Goal: Task Accomplishment & Management: Manage account settings

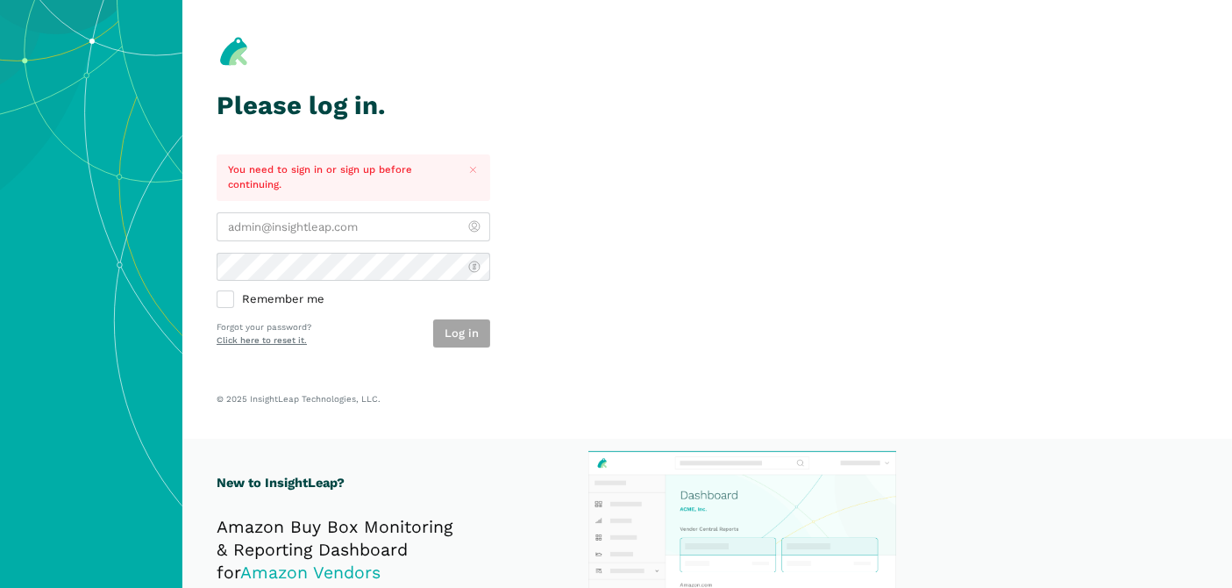
type input "[PERSON_NAME][EMAIL_ADDRESS][DOMAIN_NAME]"
click at [591, 299] on section "Please log in. You need to sign in or sign up before continuing. rick@staffclou…" at bounding box center [707, 219] width 1050 height 439
click at [461, 332] on button "Log in" at bounding box center [461, 333] width 57 height 29
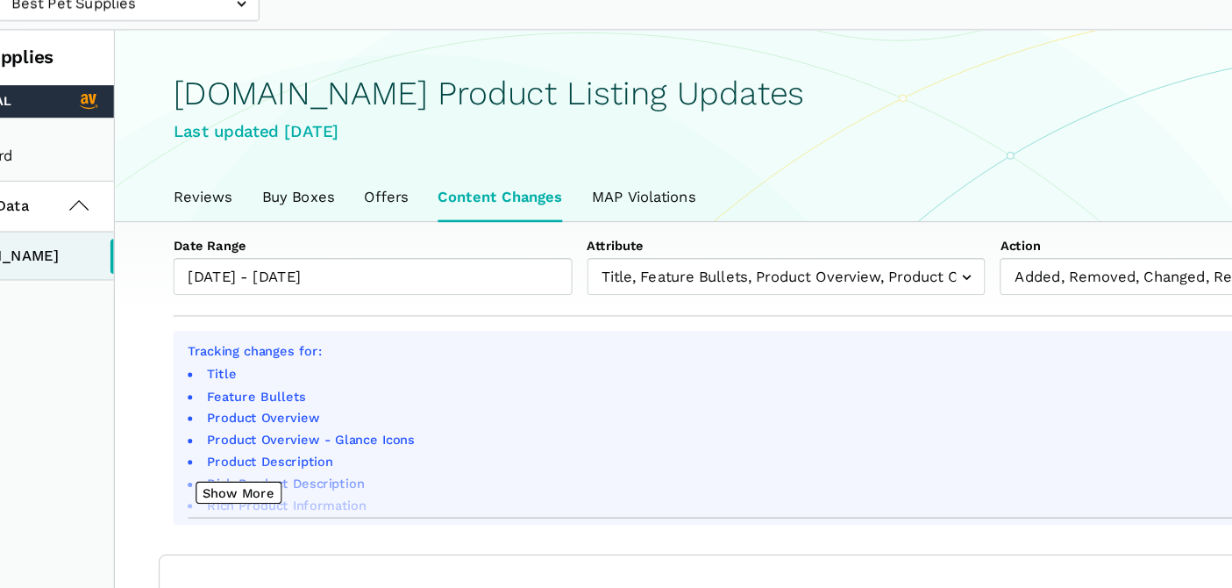
scroll to position [2, 0]
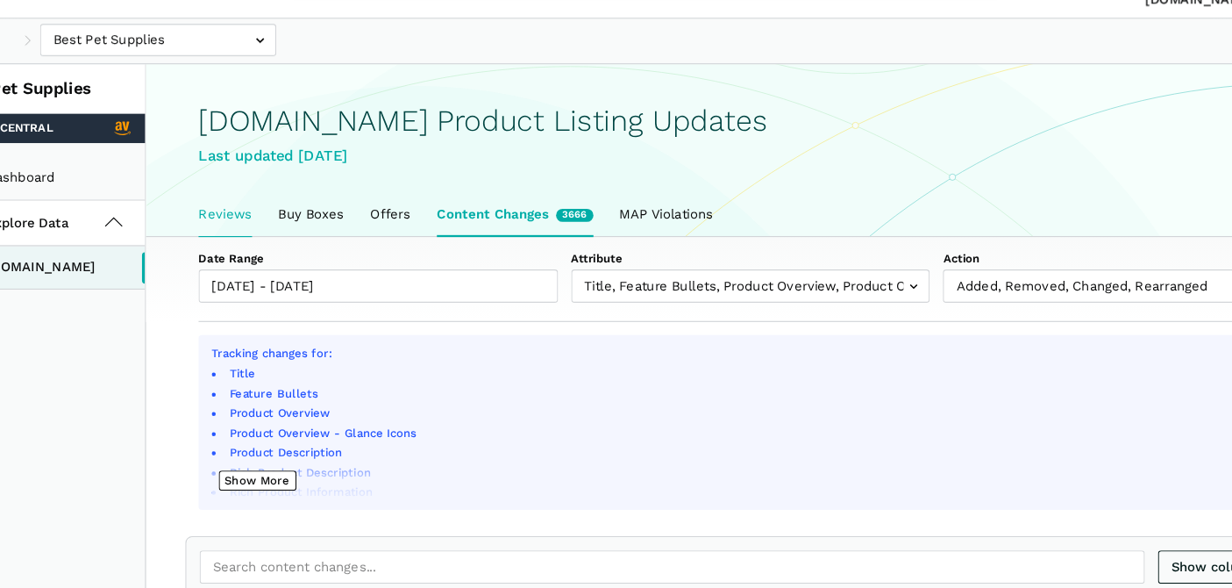
click at [257, 224] on link "Reviews" at bounding box center [251, 234] width 69 height 37
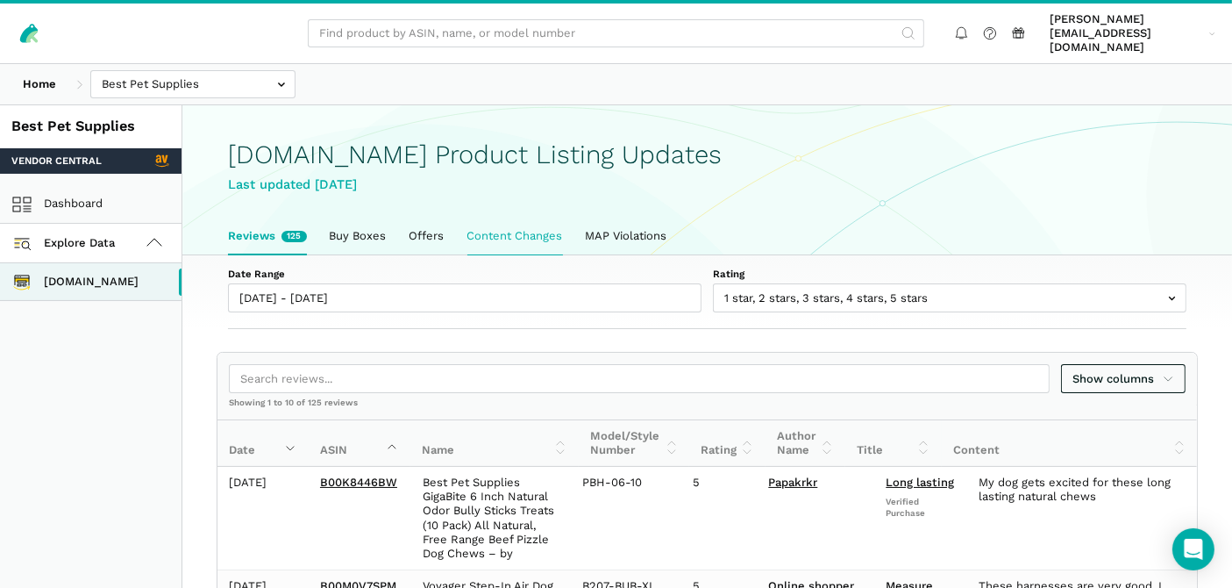
click at [489, 224] on link "Content Changes" at bounding box center [515, 236] width 118 height 37
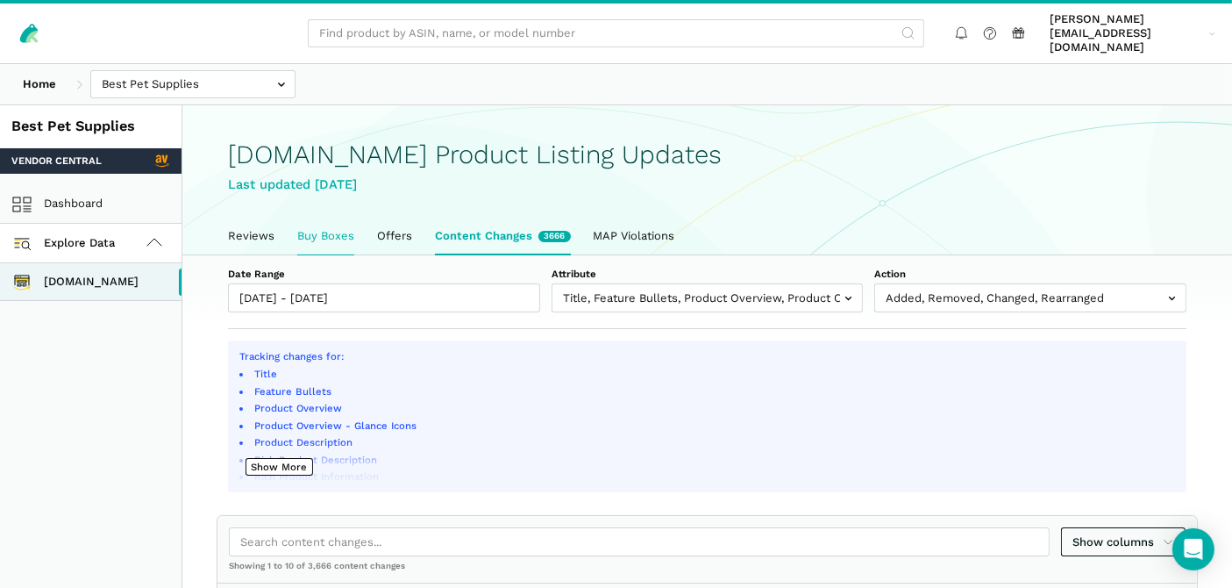
click at [331, 223] on link "Buy Boxes" at bounding box center [326, 236] width 80 height 37
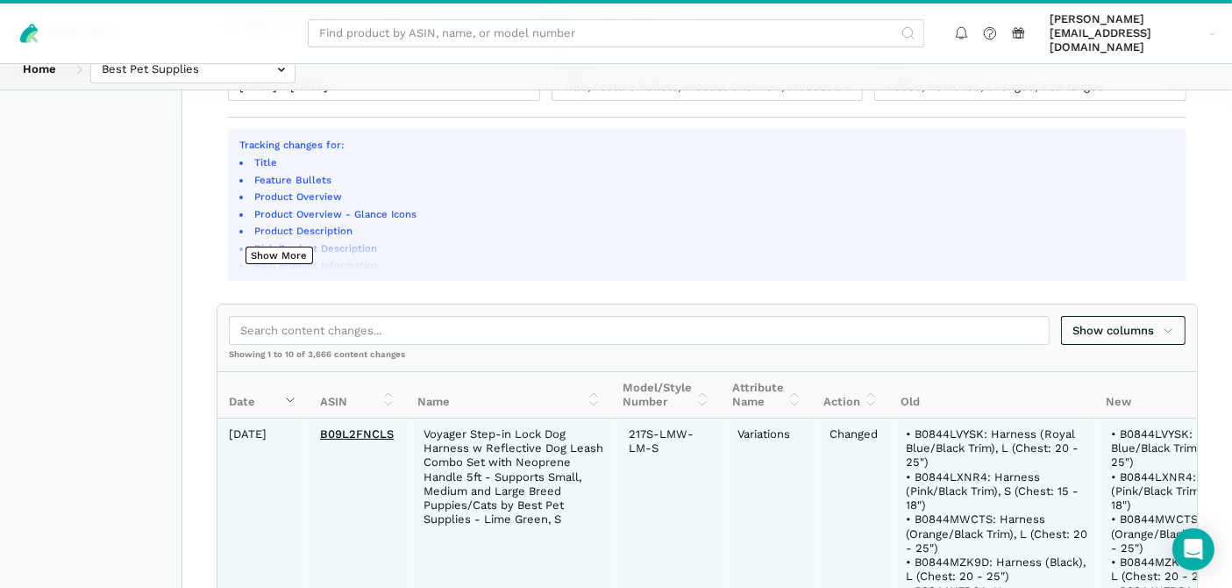
scroll to position [292, 0]
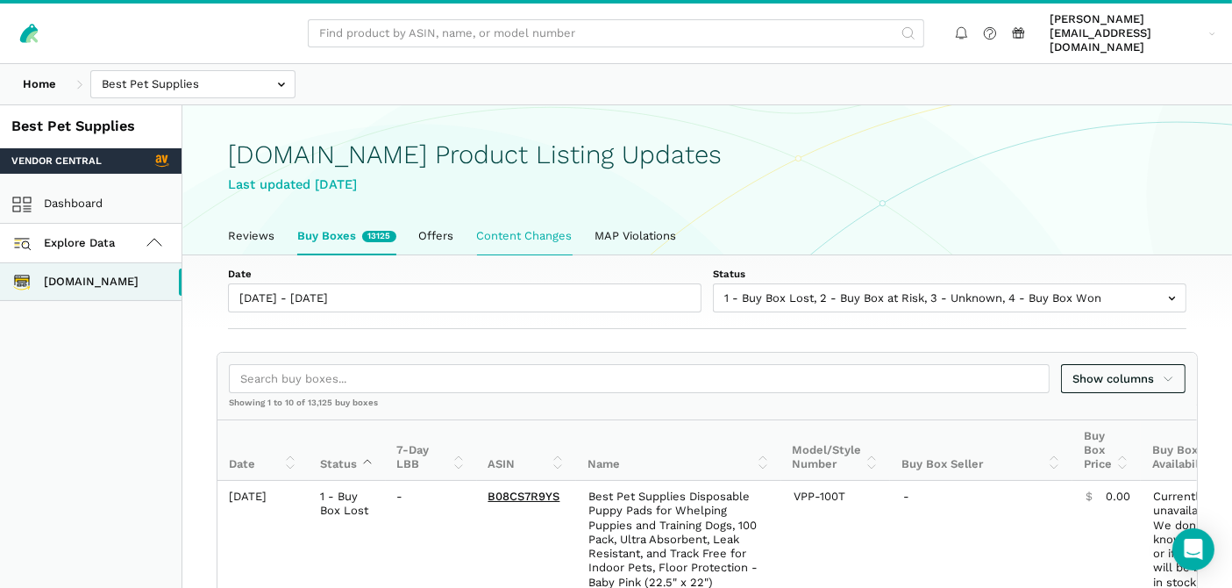
click at [531, 218] on link "Content Changes" at bounding box center [525, 236] width 118 height 37
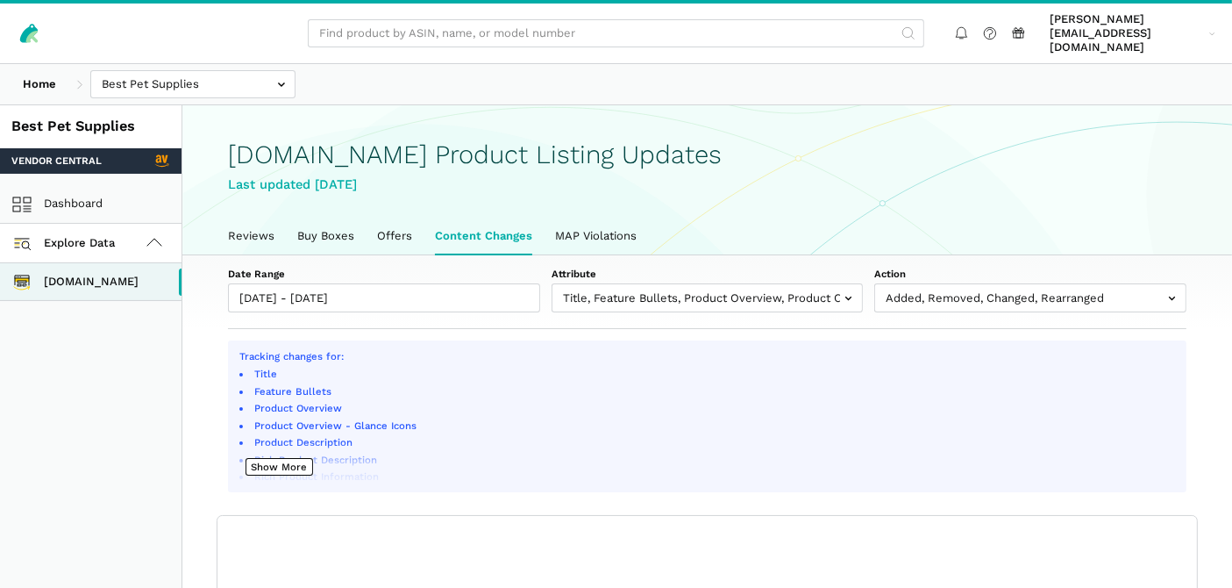
scroll to position [5, 0]
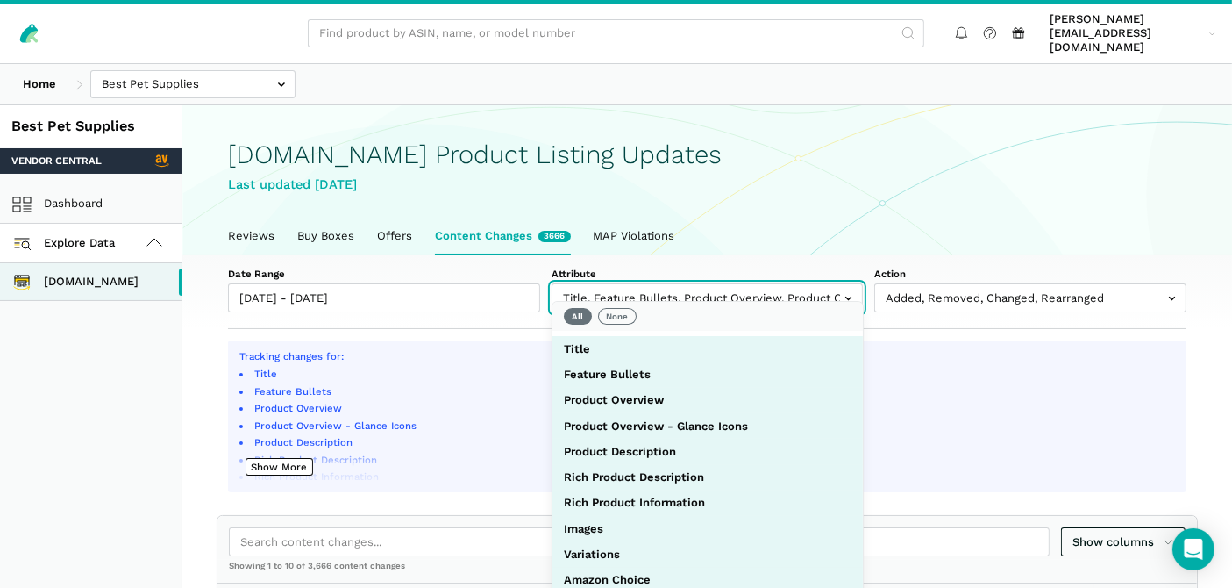
click at [639, 286] on input "text" at bounding box center [708, 297] width 312 height 29
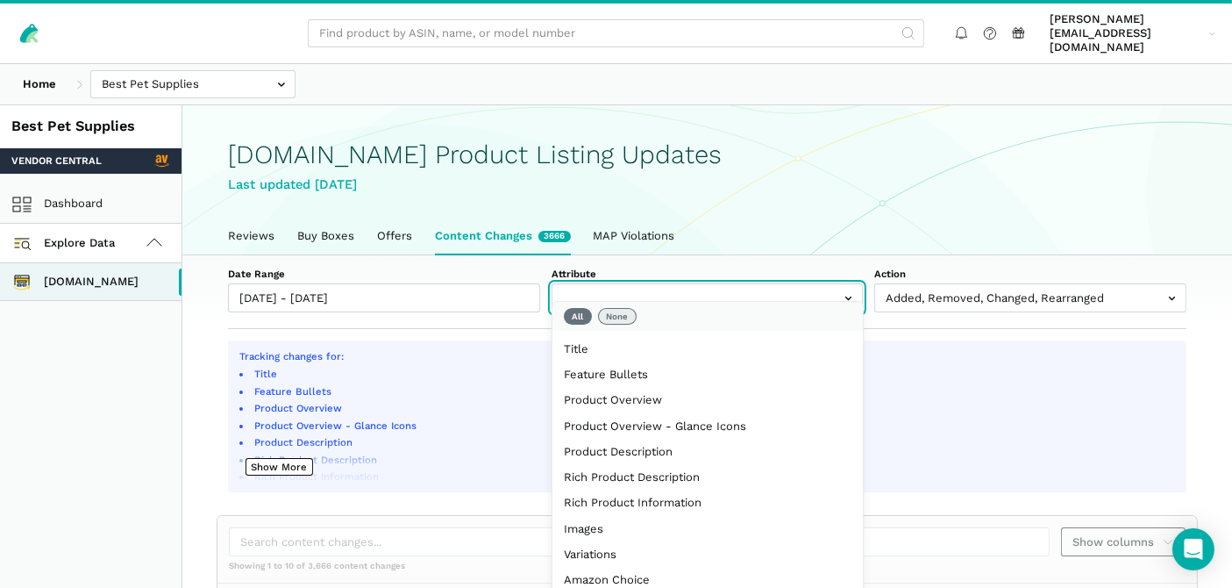
click at [617, 311] on button "None" at bounding box center [617, 317] width 39 height 18
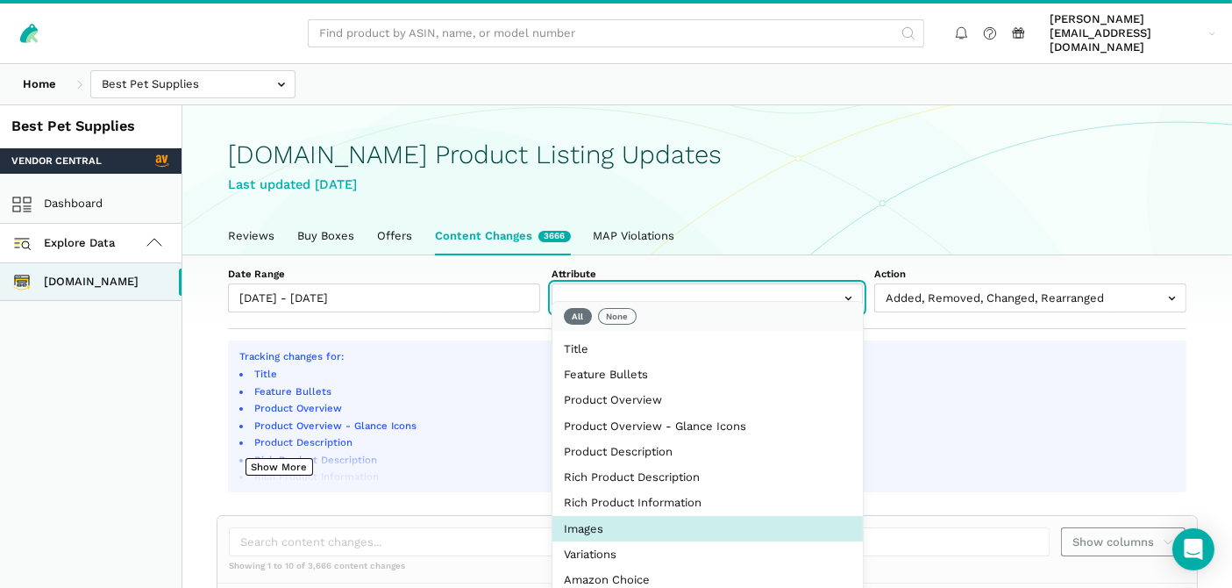
select select "image_urls"
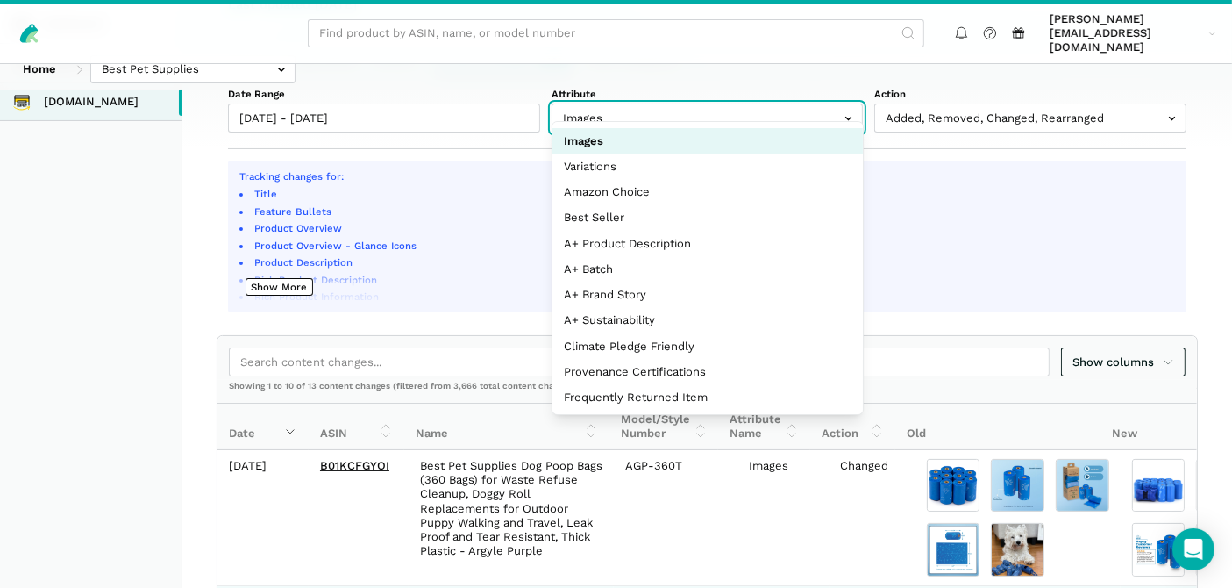
scroll to position [0, 0]
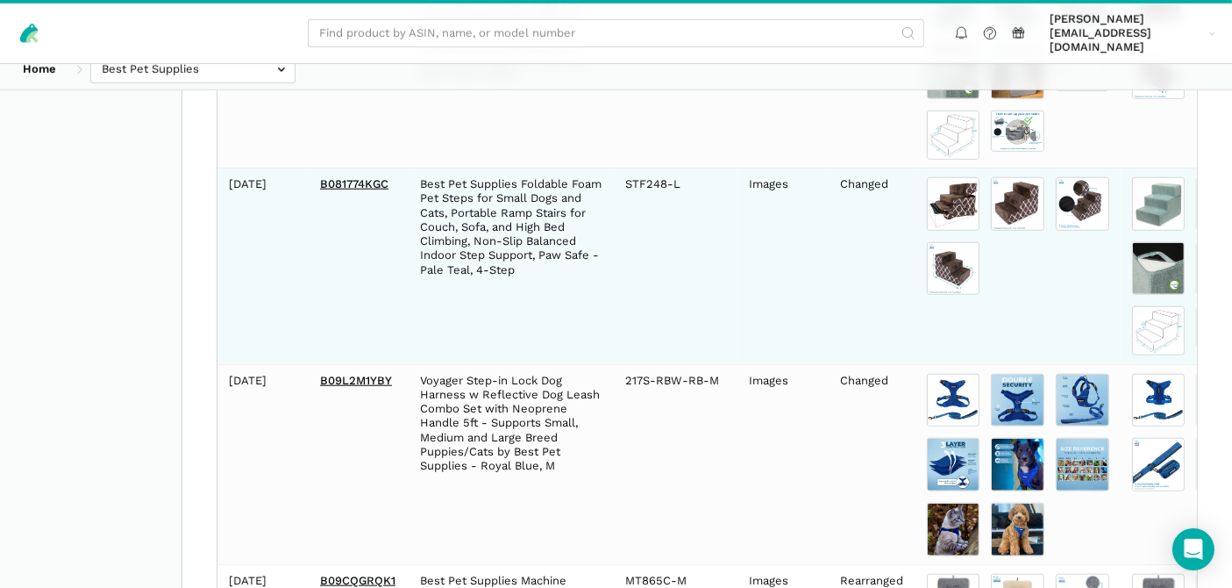
scroll to position [1994, 0]
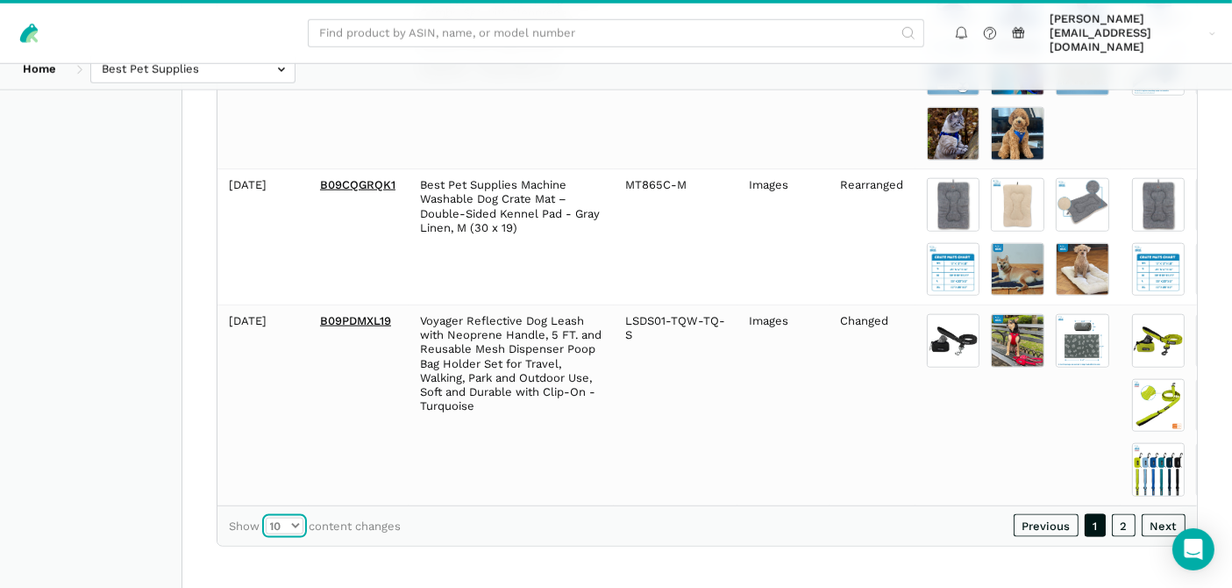
click at [284, 518] on select "10 25 50 100" at bounding box center [285, 527] width 38 height 18
select select "100"
click at [266, 518] on select "10 25 50 100" at bounding box center [285, 527] width 38 height 18
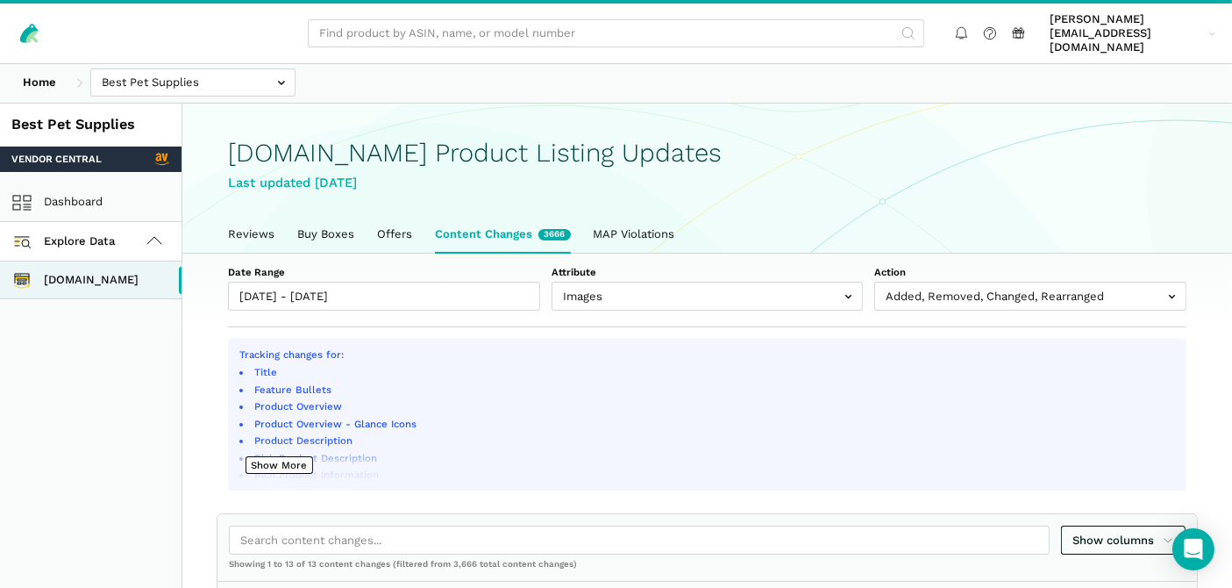
scroll to position [0, 0]
click at [308, 225] on link "Buy Boxes" at bounding box center [326, 236] width 80 height 37
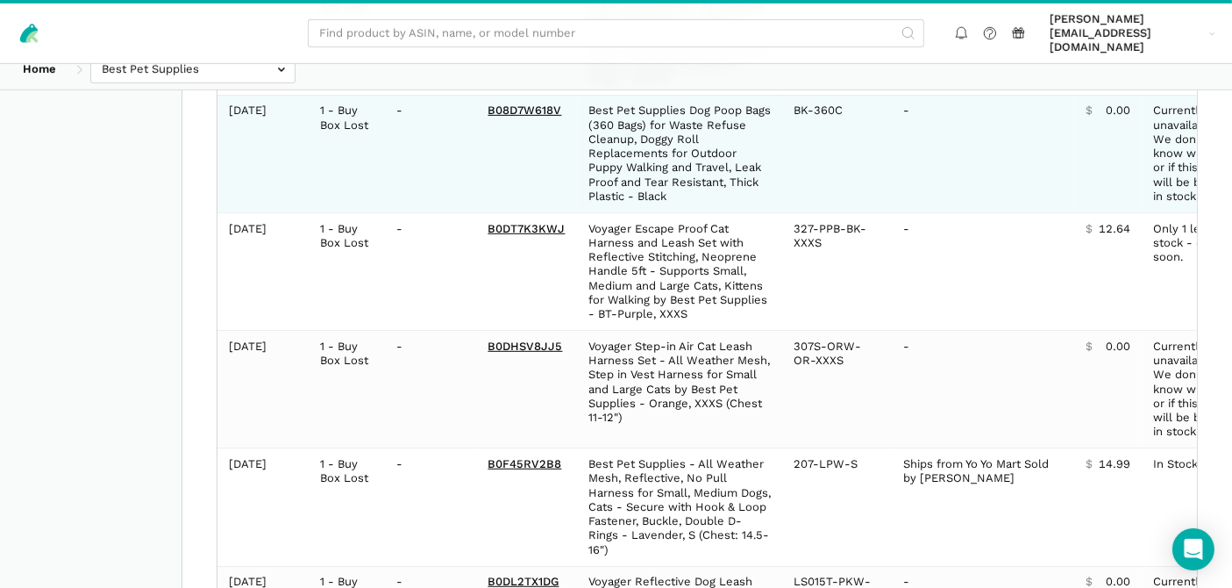
scroll to position [1152, 0]
